Goal: Task Accomplishment & Management: Manage account settings

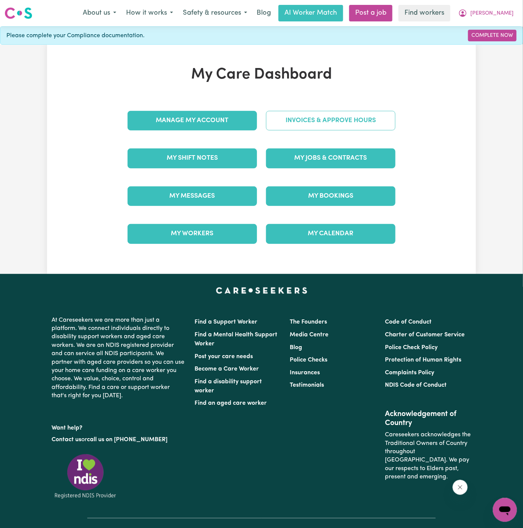
click at [340, 126] on link "Invoices & Approve Hours" at bounding box center [330, 121] width 129 height 20
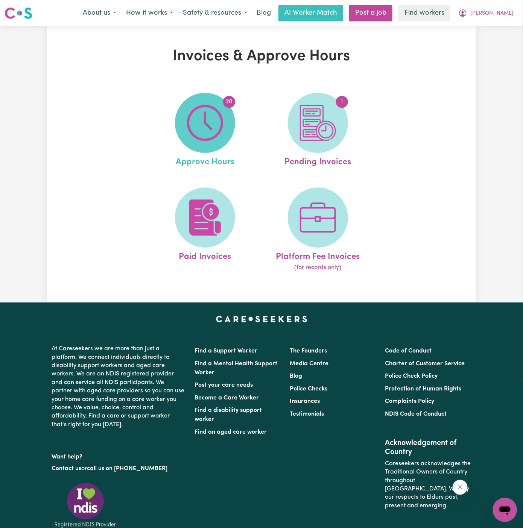
click at [209, 126] on img at bounding box center [205, 123] width 36 height 36
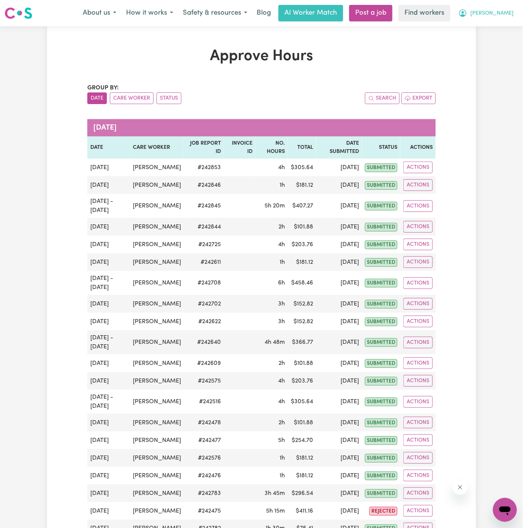
click at [509, 15] on span "[PERSON_NAME]" at bounding box center [491, 13] width 43 height 8
click at [500, 27] on link "My Dashboard" at bounding box center [487, 29] width 59 height 14
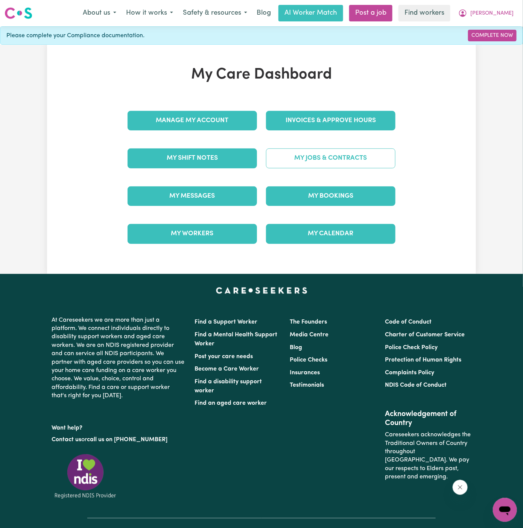
click at [340, 161] on link "My Jobs & Contracts" at bounding box center [330, 159] width 129 height 20
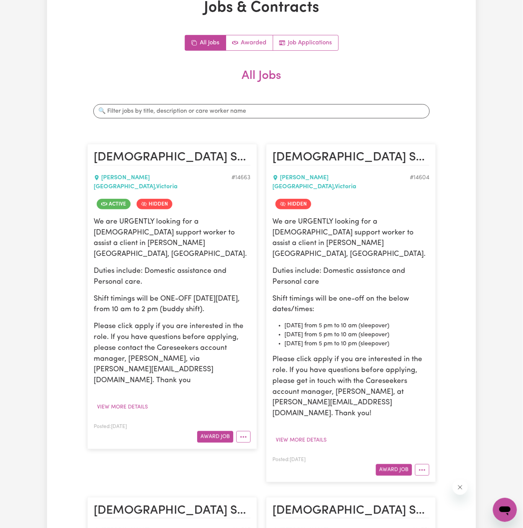
scroll to position [115, 0]
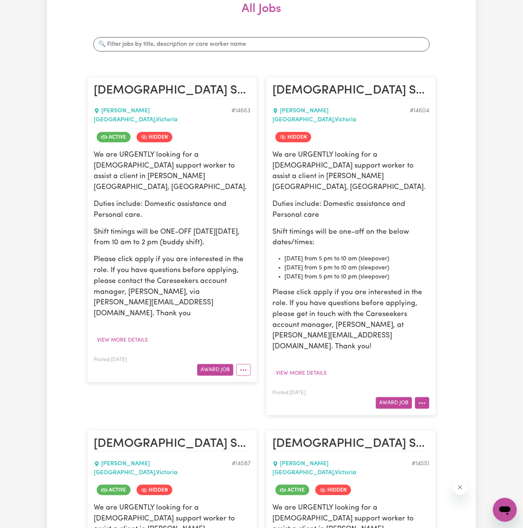
click at [423, 397] on button "More options" at bounding box center [422, 403] width 14 height 12
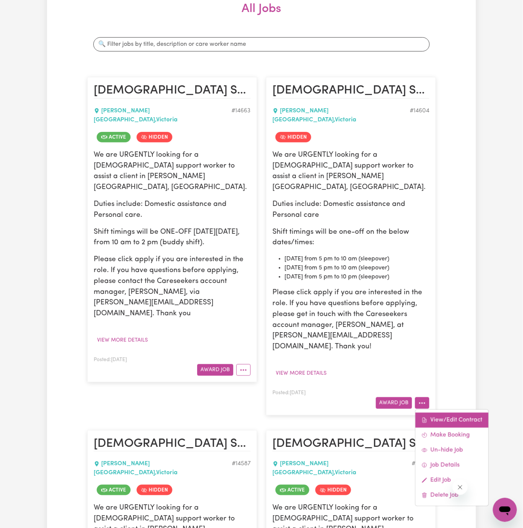
click at [436, 413] on link "View/Edit Contract" at bounding box center [451, 420] width 73 height 15
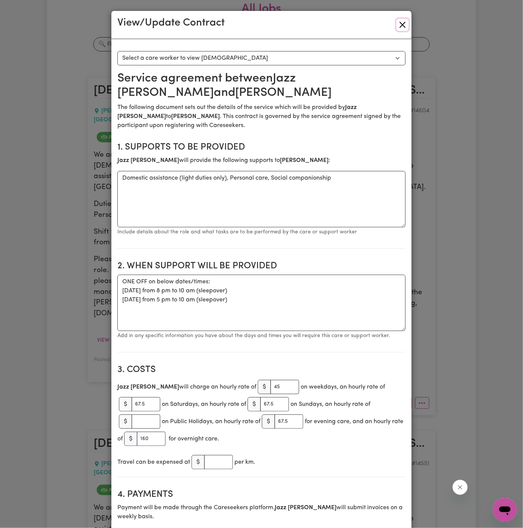
click at [402, 29] on button "Close" at bounding box center [402, 25] width 12 height 12
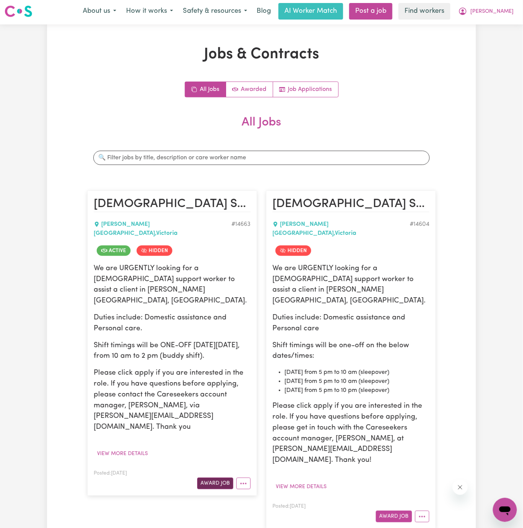
scroll to position [0, 0]
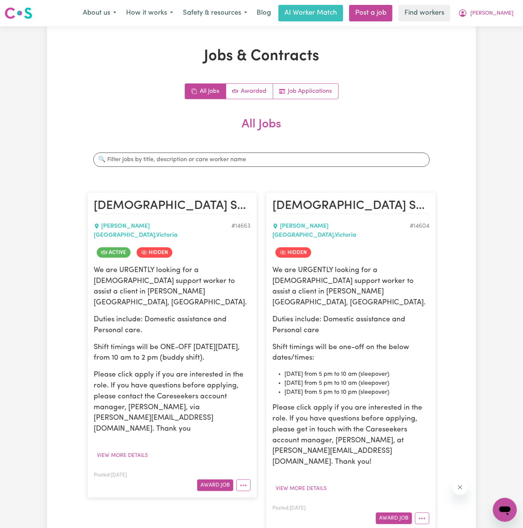
click at [243, 448] on article "[DEMOGRAPHIC_DATA] Support Worker Needed In [PERSON_NAME][GEOGRAPHIC_DATA], [PE…" at bounding box center [172, 345] width 170 height 305
click at [249, 480] on button "More options" at bounding box center [243, 486] width 14 height 12
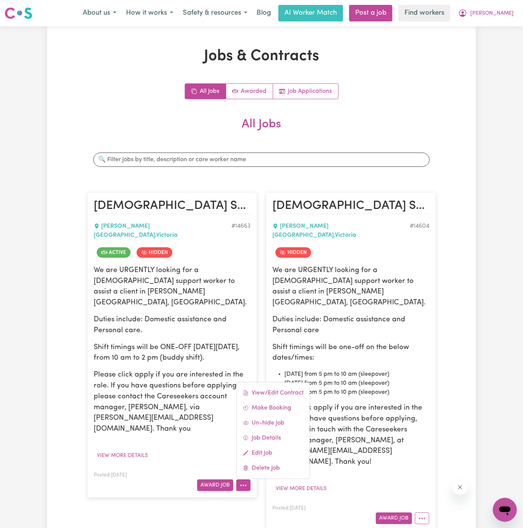
click at [279, 382] on div "View/Edit Contract Make Booking Un-hide Job Job Details Edit Job Delete Job" at bounding box center [273, 430] width 74 height 97
click at [279, 386] on link "View/Edit Contract" at bounding box center [273, 393] width 73 height 15
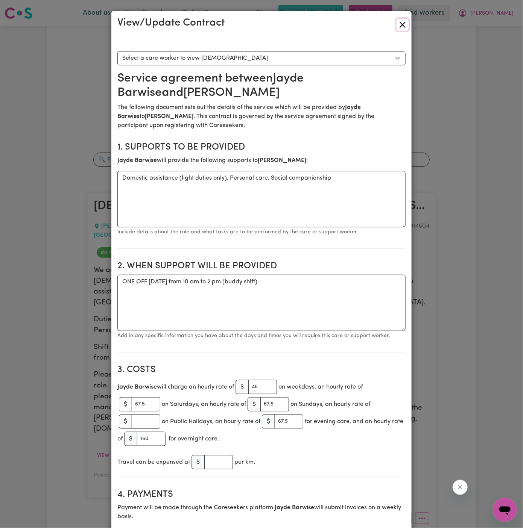
click at [402, 28] on button "Close" at bounding box center [402, 25] width 12 height 12
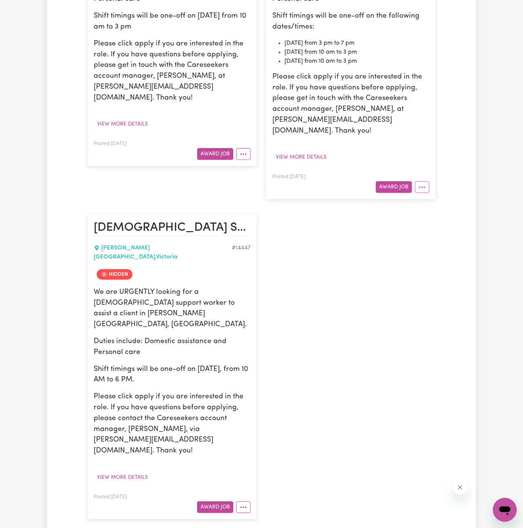
scroll to position [720, 0]
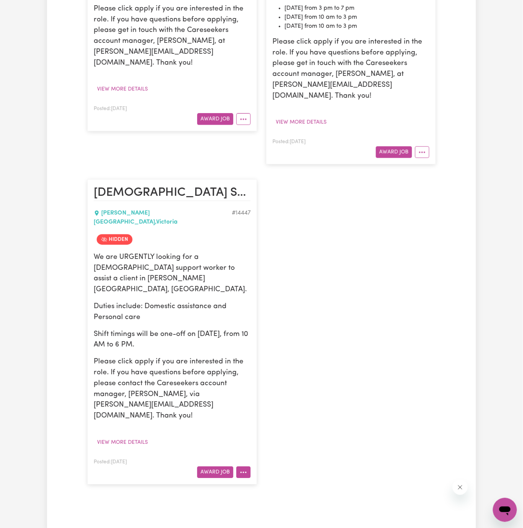
click at [247, 469] on icon "More options" at bounding box center [244, 473] width 8 height 8
click at [277, 482] on link "View/Edit Contract" at bounding box center [273, 489] width 73 height 15
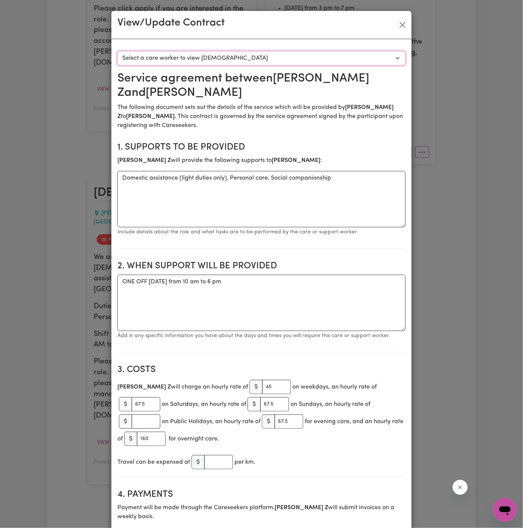
click at [235, 57] on select "Select a care worker to view [DEMOGRAPHIC_DATA] #10282 - [PERSON_NAME] (contrac…" at bounding box center [261, 58] width 288 height 14
click at [403, 24] on button "Close" at bounding box center [402, 25] width 12 height 12
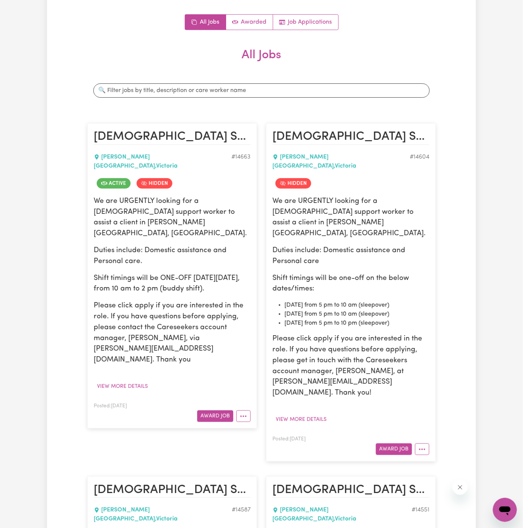
scroll to position [0, 0]
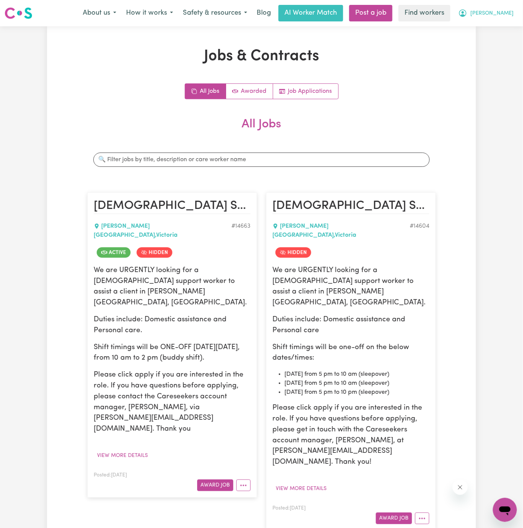
click at [501, 15] on span "[PERSON_NAME]" at bounding box center [491, 13] width 43 height 8
click at [496, 40] on link "Logout" at bounding box center [487, 43] width 59 height 14
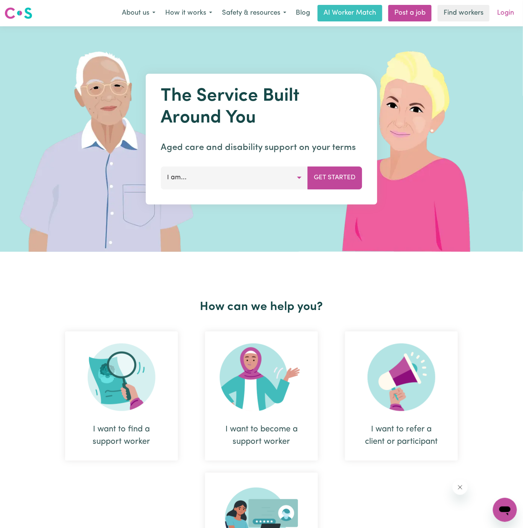
click at [509, 13] on link "Login" at bounding box center [505, 13] width 26 height 17
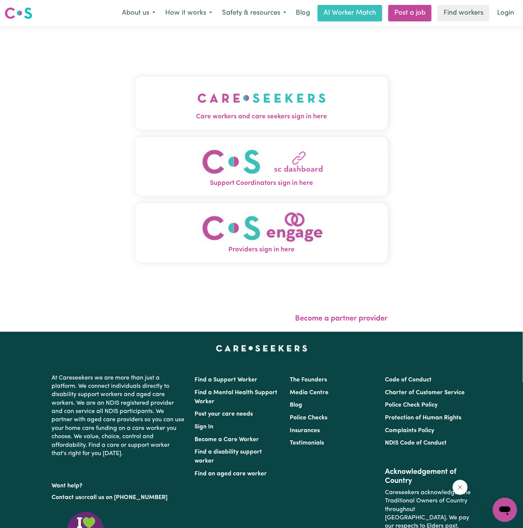
click at [260, 81] on button "Care workers and care seekers sign in here" at bounding box center [261, 103] width 252 height 53
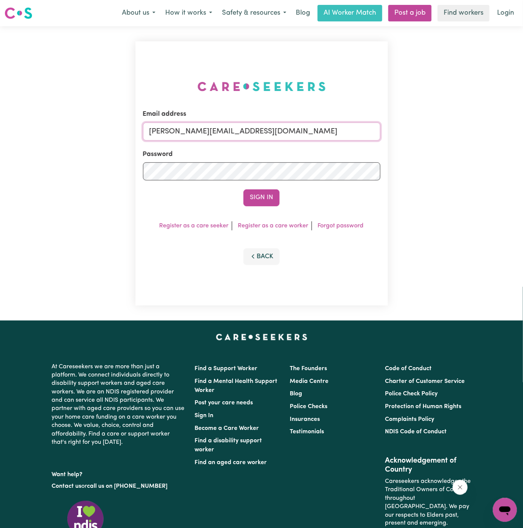
click at [296, 137] on input "[PERSON_NAME][EMAIL_ADDRESS][DOMAIN_NAME]" at bounding box center [261, 132] width 237 height 18
drag, startPoint x: 188, startPoint y: 132, endPoint x: 419, endPoint y: 136, distance: 230.9
click at [419, 136] on div "Email address [EMAIL_ADDRESS][DOMAIN_NAME] Password Sign In Register as a care …" at bounding box center [261, 173] width 523 height 294
type input "[EMAIL_ADDRESS][DOMAIN_NAME]"
click at [252, 206] on button "Sign In" at bounding box center [261, 198] width 36 height 17
